Goal: Information Seeking & Learning: Find specific fact

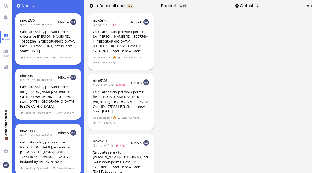
click at [133, 49] on div "Calculate salary per work permit for [PERSON_NAME] (ID: 13657546) in [GEOGRAPHI…" at bounding box center [121, 41] width 56 height 24
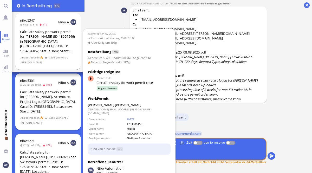
click at [39, 95] on div "Calculate salary per work permit for [PERSON_NAME], Accenture, Project Lago, [G…" at bounding box center [48, 102] width 56 height 24
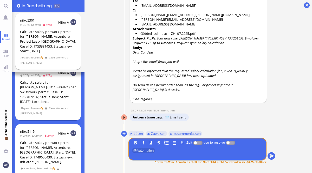
scroll to position [83, 0]
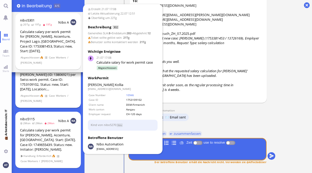
click at [45, 94] on span at bounding box center [47, 96] width 4 height 4
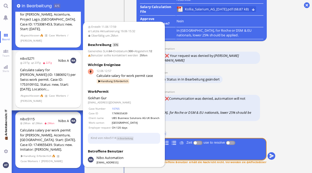
click at [50, 132] on div "Calculate salary per work permit for [PERSON_NAME], Accenture, [GEOGRAPHIC_DATA…" at bounding box center [48, 140] width 56 height 24
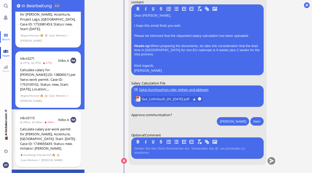
click at [6, 53] on link "Team" at bounding box center [6, 53] width 12 height 12
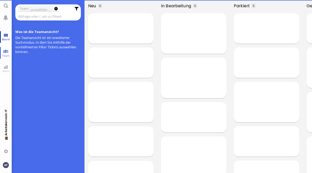
click at [7, 39] on span "Board" at bounding box center [6, 39] width 10 height 4
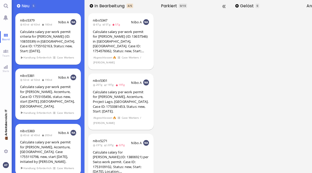
scroll to position [0, 64]
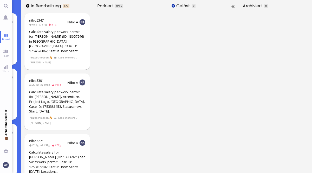
click at [174, 6] on button at bounding box center [173, 5] width 3 height 3
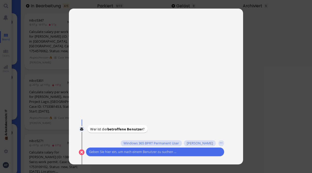
click at [263, 64] on div at bounding box center [156, 86] width 312 height 173
click at [39, 145] on div at bounding box center [156, 86] width 312 height 173
click at [81, 153] on button at bounding box center [82, 153] width 6 height 6
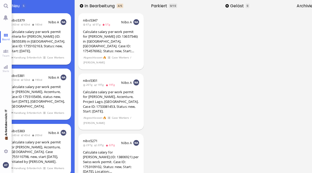
scroll to position [0, 0]
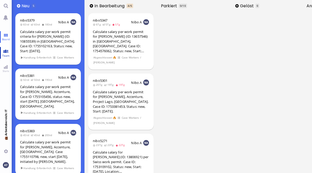
click at [8, 54] on span "Team" at bounding box center [6, 56] width 10 height 4
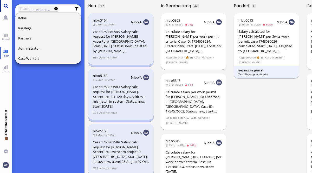
click at [7, 9] on link "Main menu" at bounding box center [6, 6] width 12 height 12
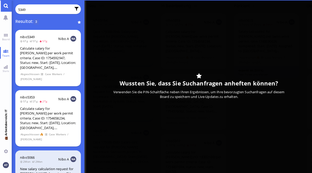
type input "5349"
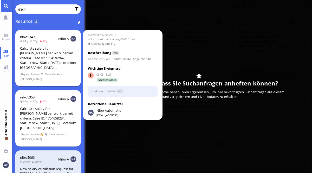
click at [35, 81] on div "nibo5349 6Tg 5Tg 5Tg Nibo A Calculate salary for [PERSON_NAME] per work permit …" at bounding box center [48, 58] width 66 height 56
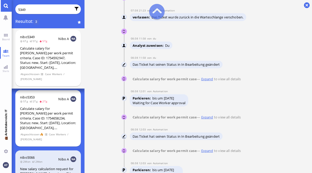
scroll to position [-2455, 0]
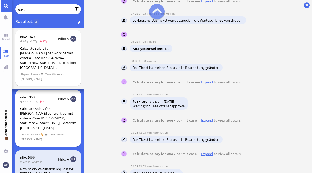
click at [123, 4] on user-view "Nibo Automation" at bounding box center [124, 1] width 6 height 6
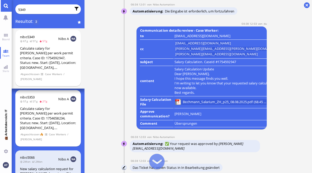
scroll to position [-999, 0]
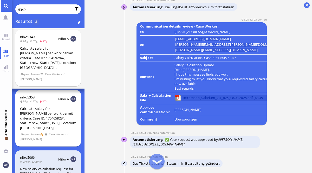
click at [202, 95] on span "Bechmann_Salarium_ZH_p25_08.08.2025.pdf (68.45 kB)" at bounding box center [225, 98] width 85 height 6
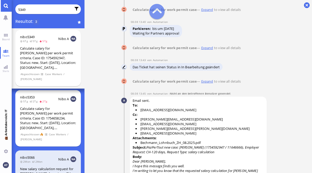
scroll to position [-144, 0]
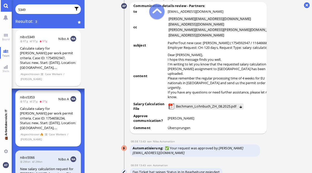
scroll to position [-357, 0]
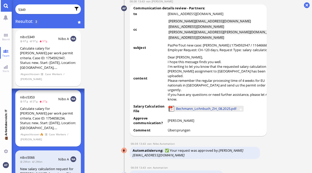
click at [187, 108] on span "Bechmann_Lohnbuch_ZH_08.2025.pdf" at bounding box center [206, 109] width 60 height 6
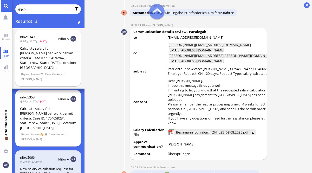
scroll to position [-629, 0]
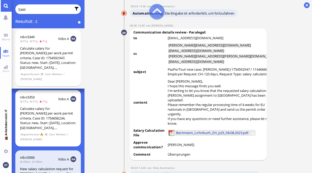
click at [217, 130] on span "Bechmann_Lohnbuch_ZH_p25_08.08.2025.pdf" at bounding box center [212, 133] width 72 height 6
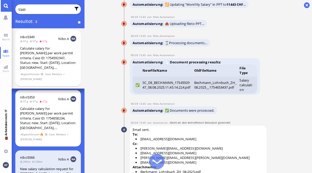
scroll to position [0, 0]
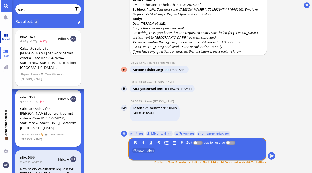
click at [7, 39] on span "Board" at bounding box center [6, 39] width 10 height 4
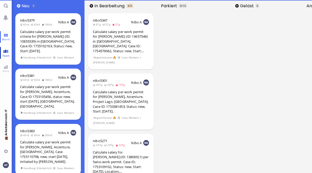
click at [4, 55] on span "Team" at bounding box center [6, 56] width 10 height 4
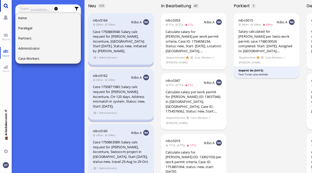
click at [8, 8] on link "Main menu" at bounding box center [6, 6] width 12 height 12
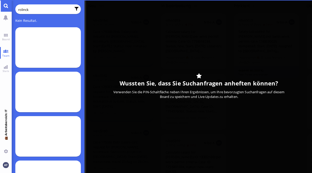
type input "rolinck"
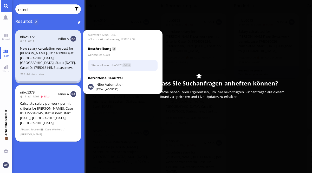
click at [35, 72] on span "Administrator" at bounding box center [35, 74] width 18 height 4
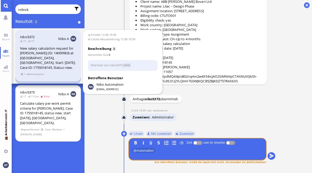
click at [27, 72] on span "Administrator" at bounding box center [35, 74] width 18 height 4
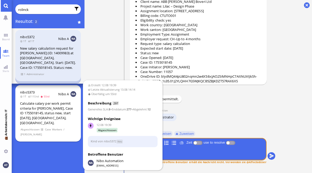
click at [55, 117] on div "Calculate salary per work permit criteria for [PERSON_NAME], Case ID 1755018145…" at bounding box center [48, 113] width 56 height 24
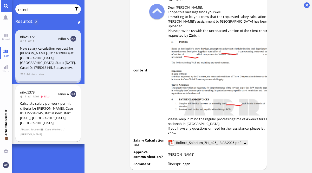
scroll to position [-419, 0]
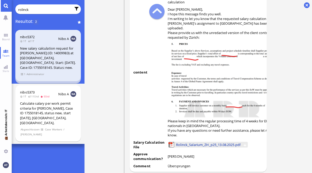
click at [203, 142] on span "Rolinck_Salarium_ZH_p25_13.08.2025.pdf" at bounding box center [208, 145] width 65 height 6
click at [7, 37] on link "Board" at bounding box center [6, 37] width 12 height 12
